Goal: Communication & Community: Answer question/provide support

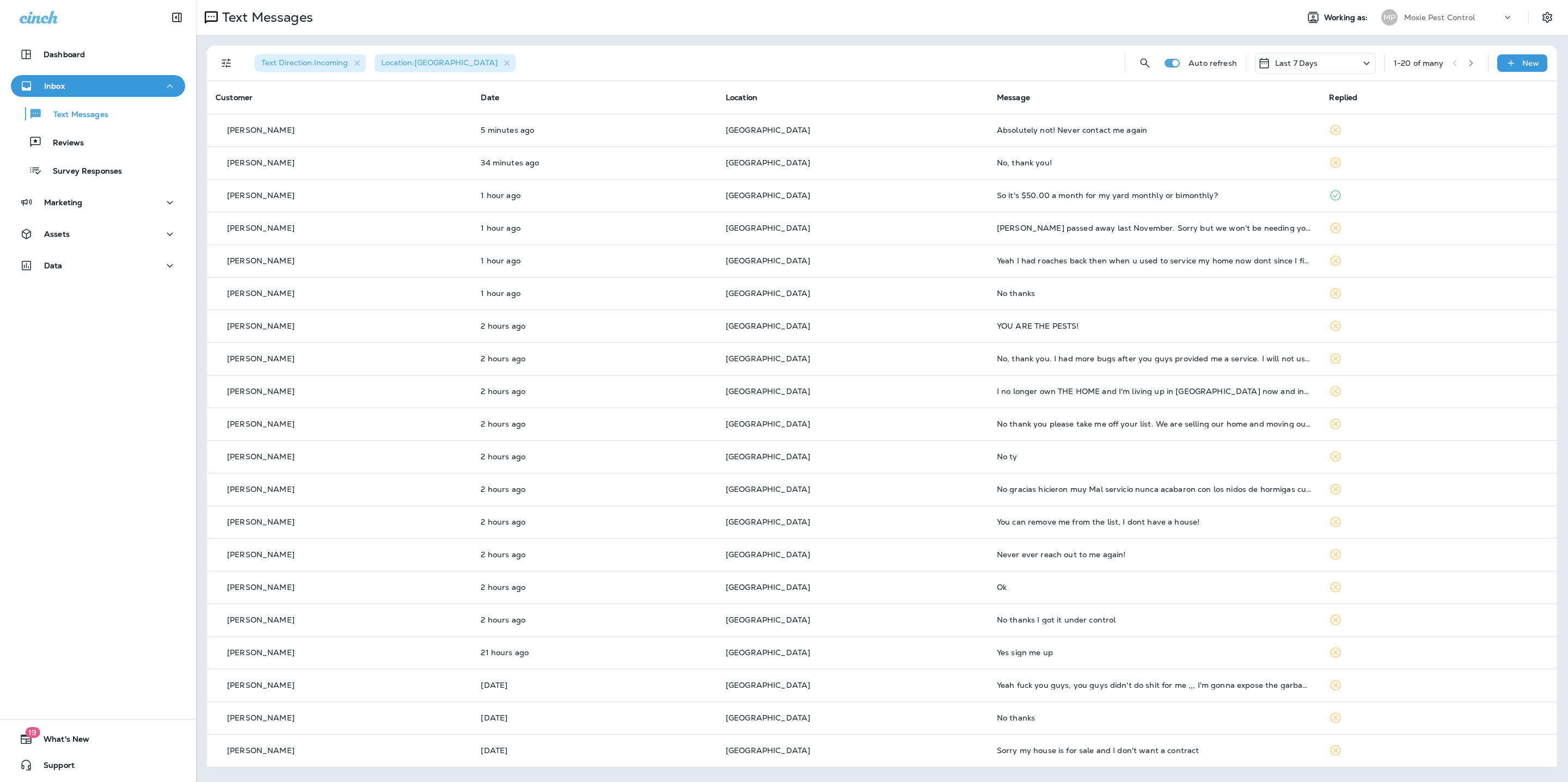
click at [796, 65] on div "Text Direction : Incoming Location : [GEOGRAPHIC_DATA]" at bounding box center [681, 63] width 870 height 35
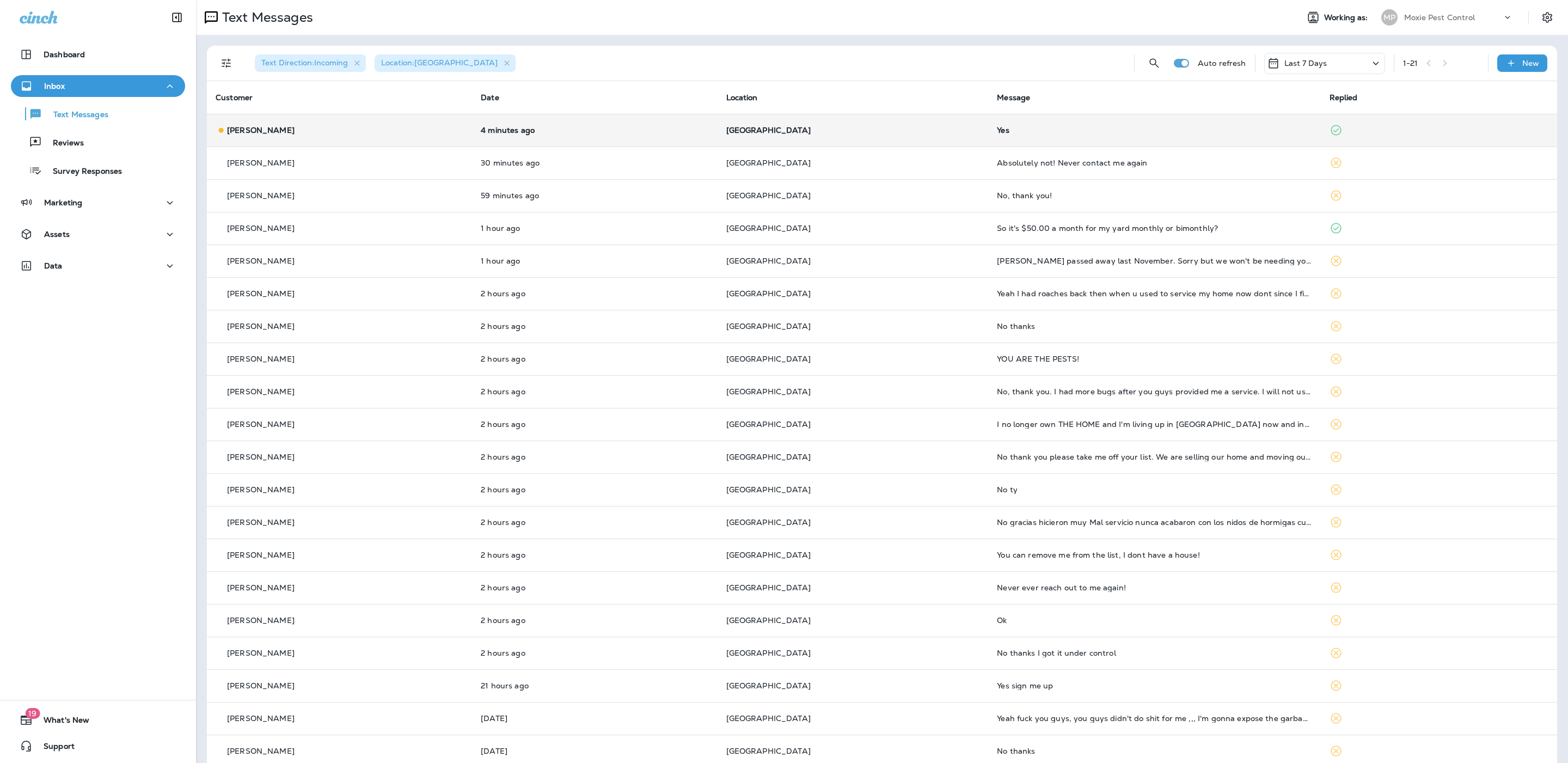
click at [838, 120] on td "[GEOGRAPHIC_DATA]" at bounding box center [853, 130] width 271 height 33
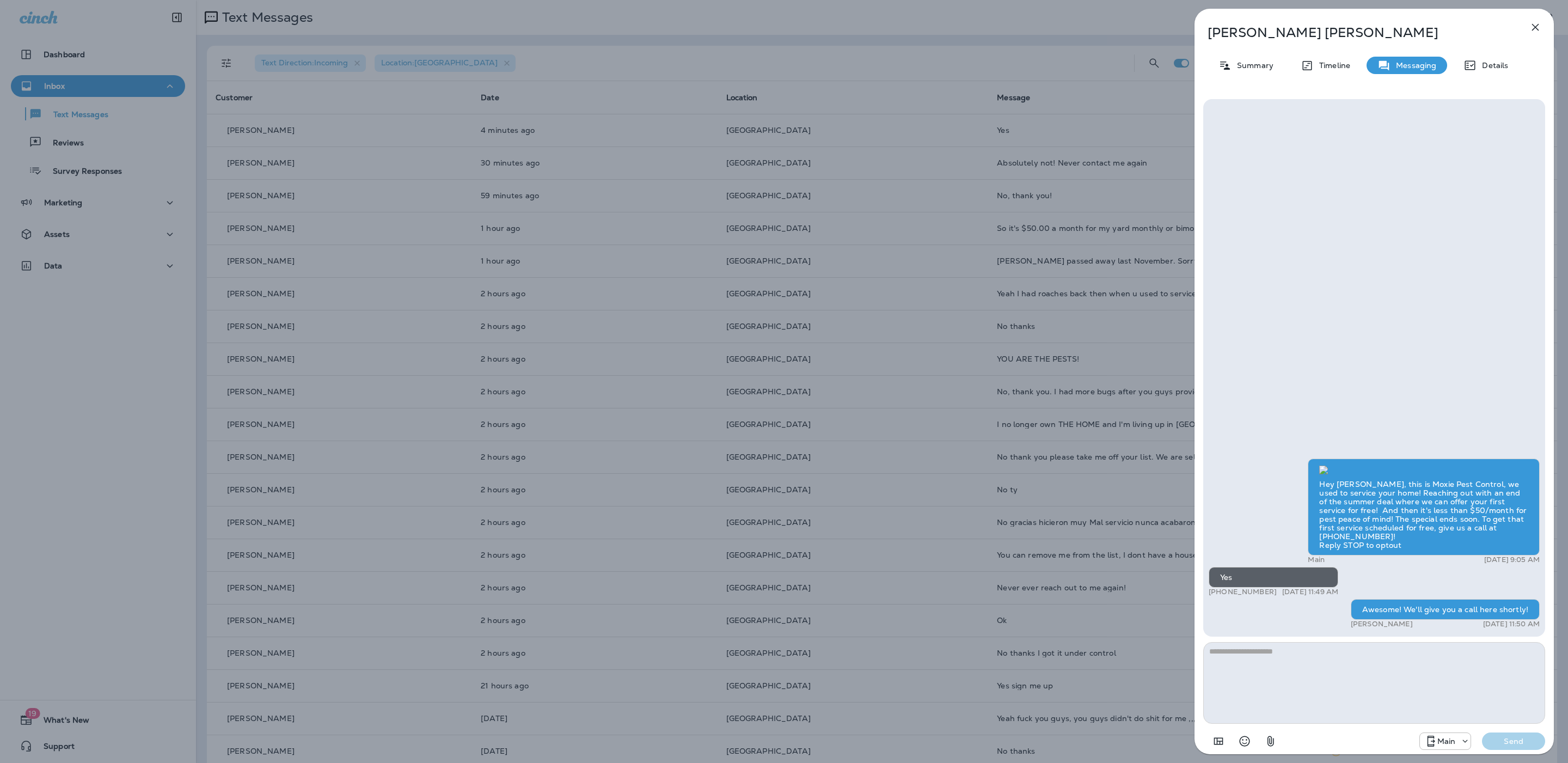
click at [1529, 27] on icon "button" at bounding box center [1535, 27] width 13 height 13
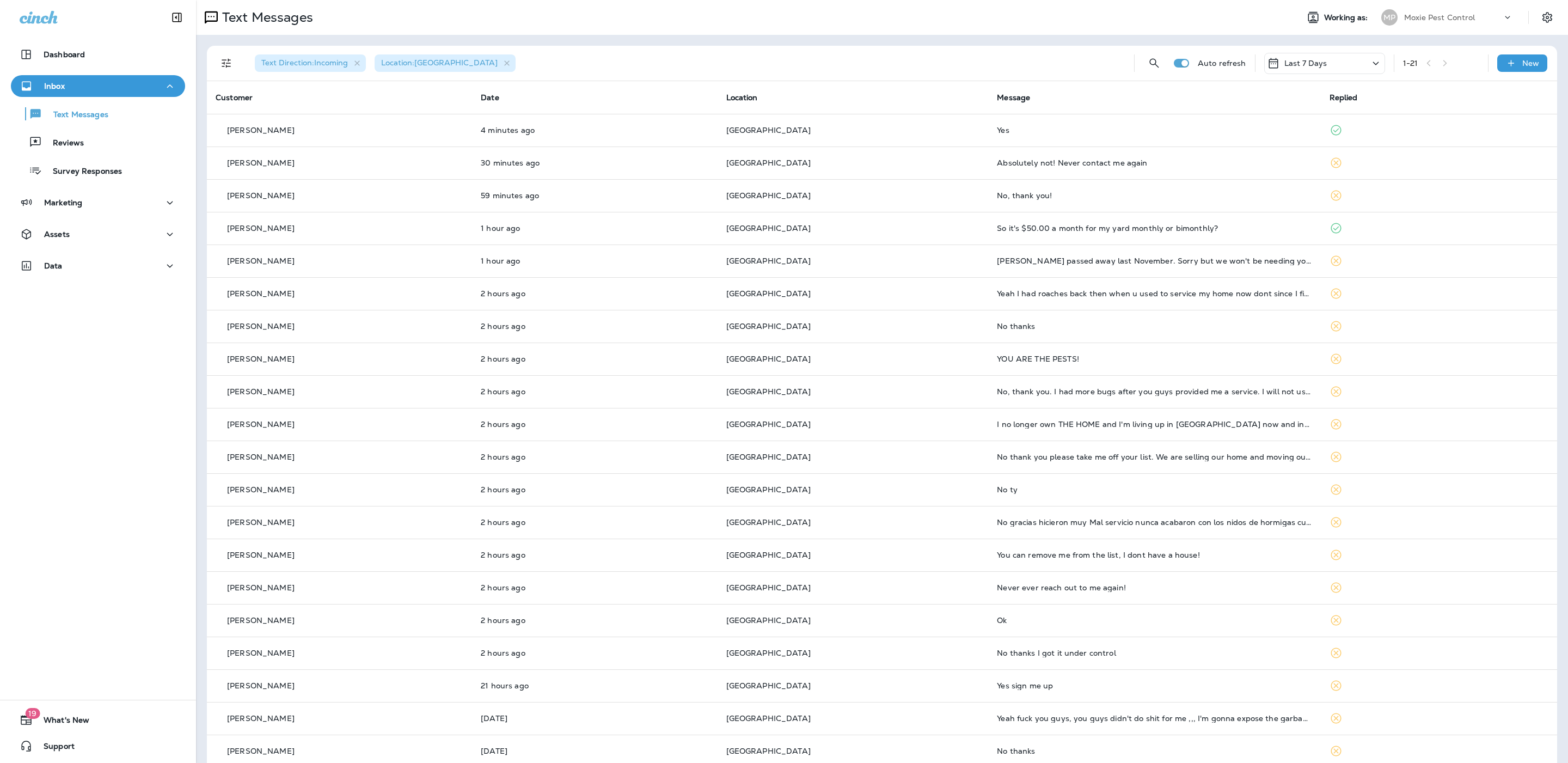
click at [1153, 24] on div "Text Messages" at bounding box center [743, 18] width 1093 height 22
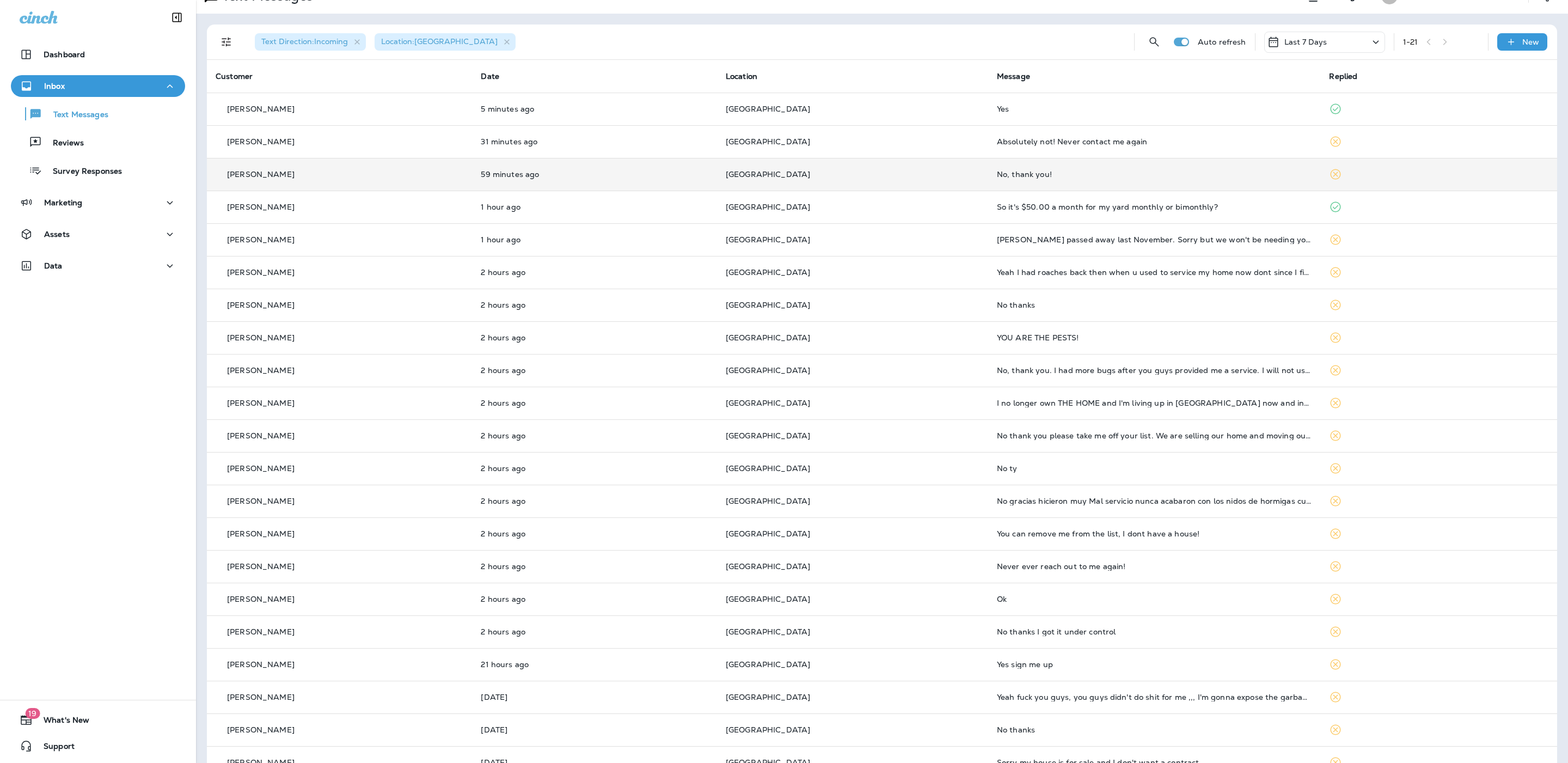
scroll to position [48, 0]
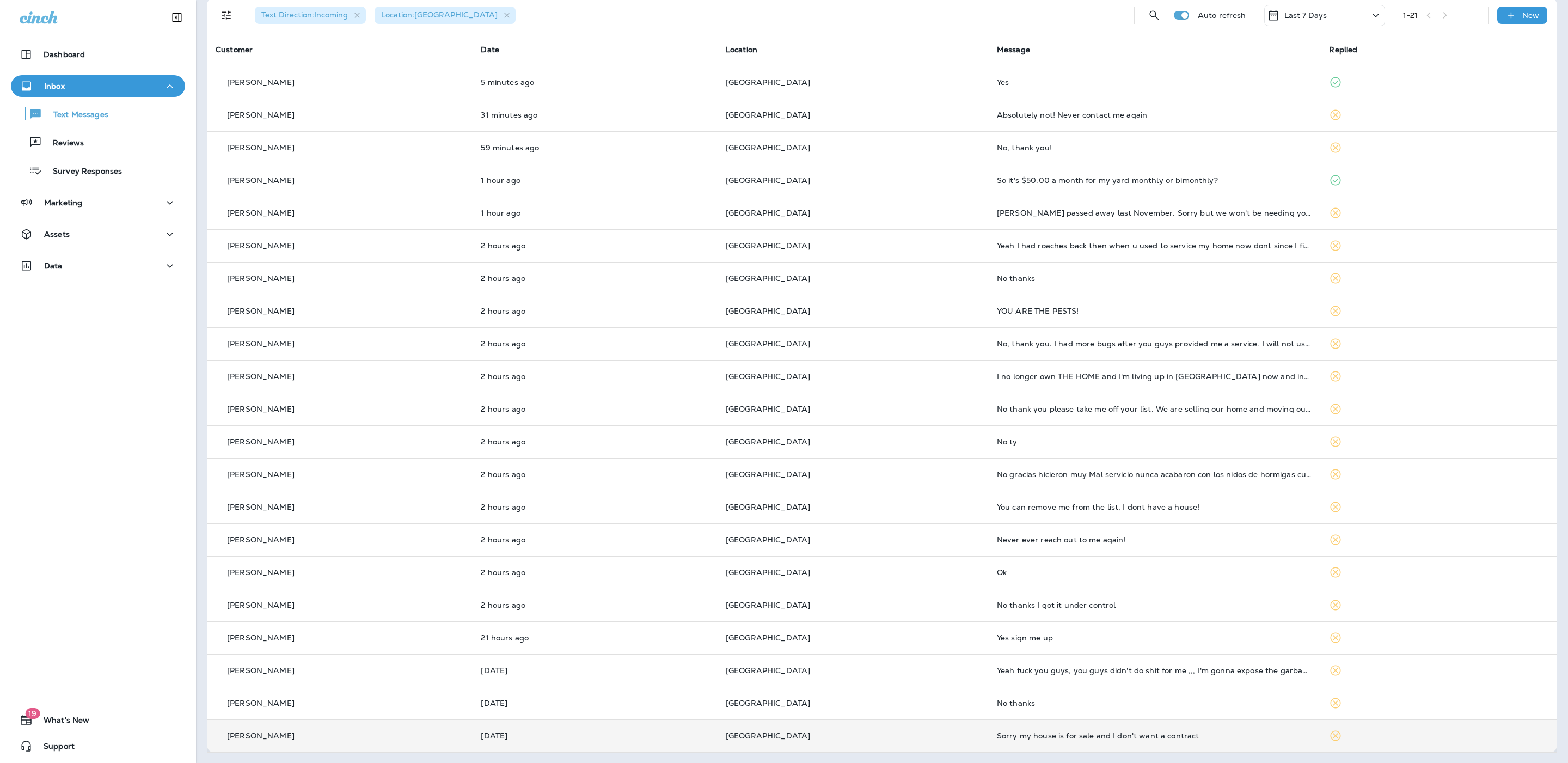
click at [1174, 739] on div "Sorry my house is for sale and I don't want a contract" at bounding box center [1155, 736] width 315 height 9
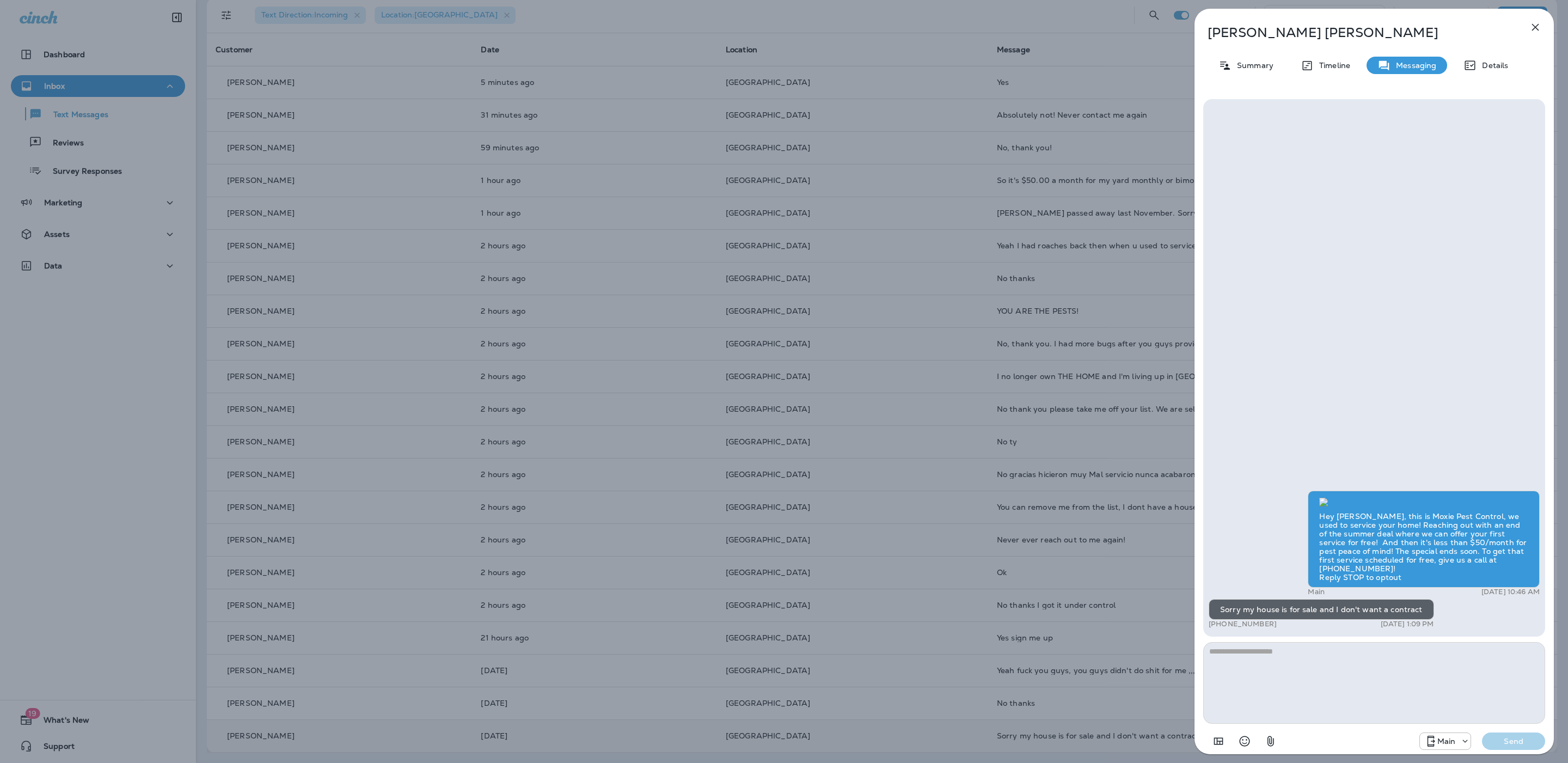
click at [1264, 675] on textarea at bounding box center [1374, 683] width 342 height 82
type textarea "**********"
click at [1536, 740] on button "Send" at bounding box center [1514, 741] width 63 height 18
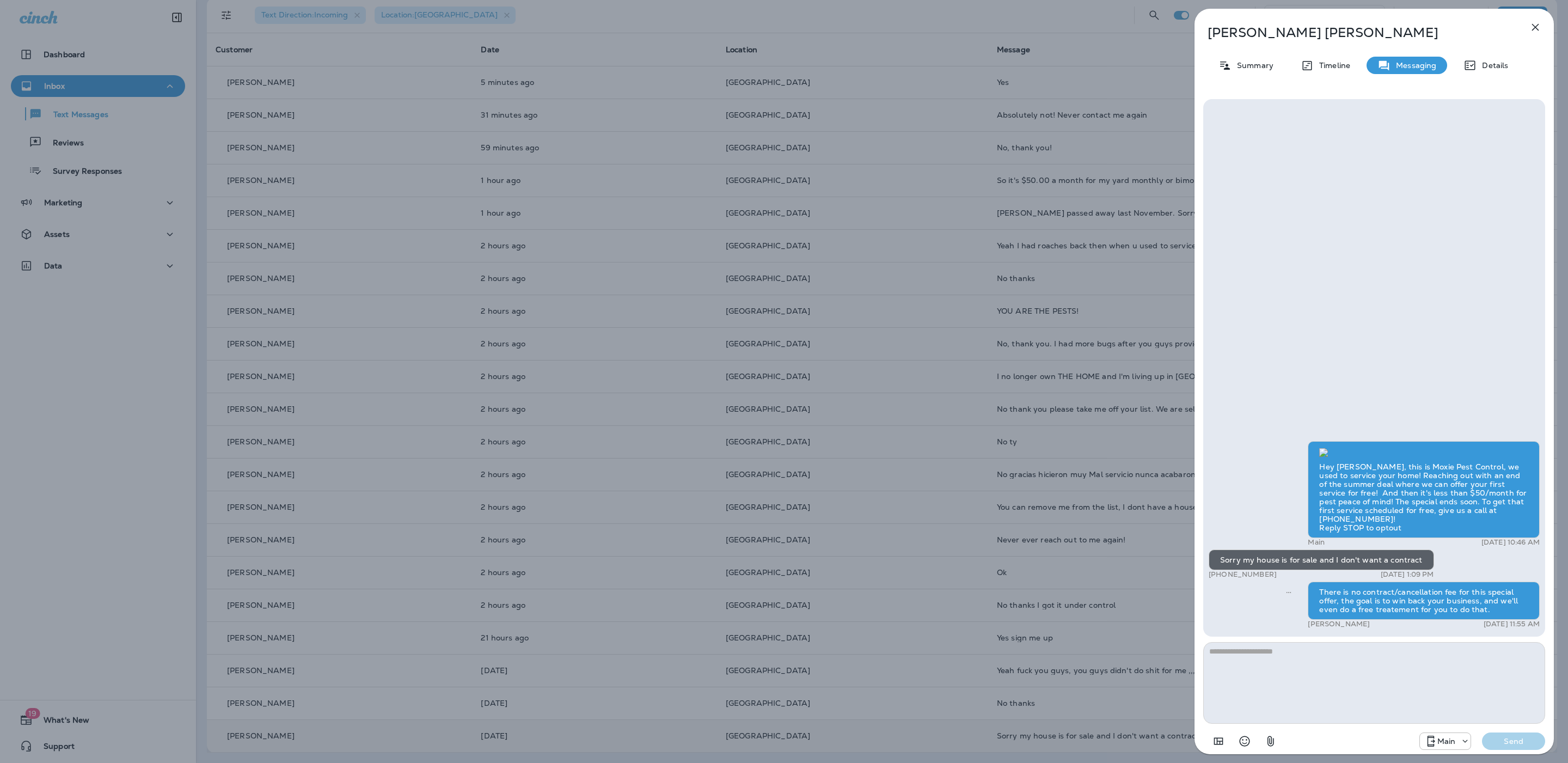
click at [1531, 25] on icon "button" at bounding box center [1535, 27] width 13 height 13
